Goal: Information Seeking & Learning: Compare options

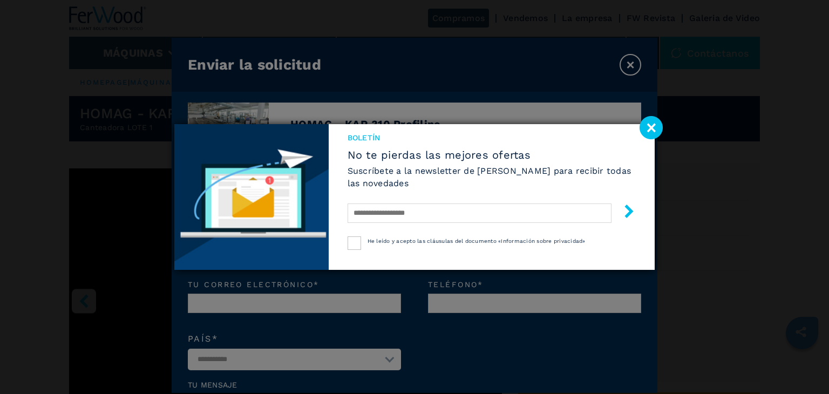
click at [652, 129] on image at bounding box center [650, 127] width 23 height 23
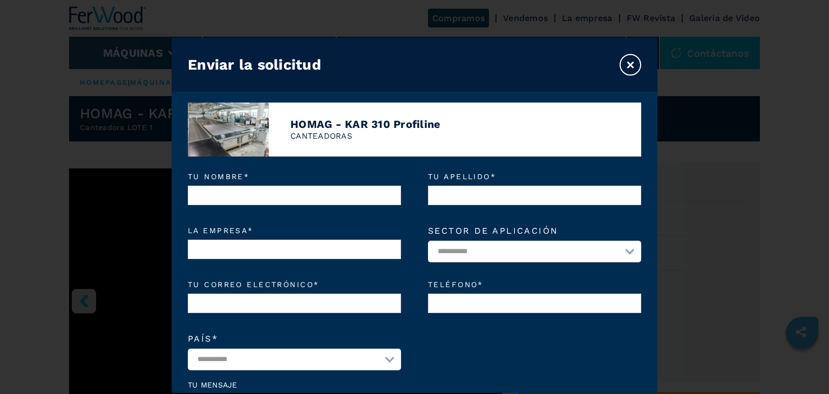
click at [631, 64] on button "×" at bounding box center [630, 65] width 22 height 22
